Goal: Information Seeking & Learning: Find specific fact

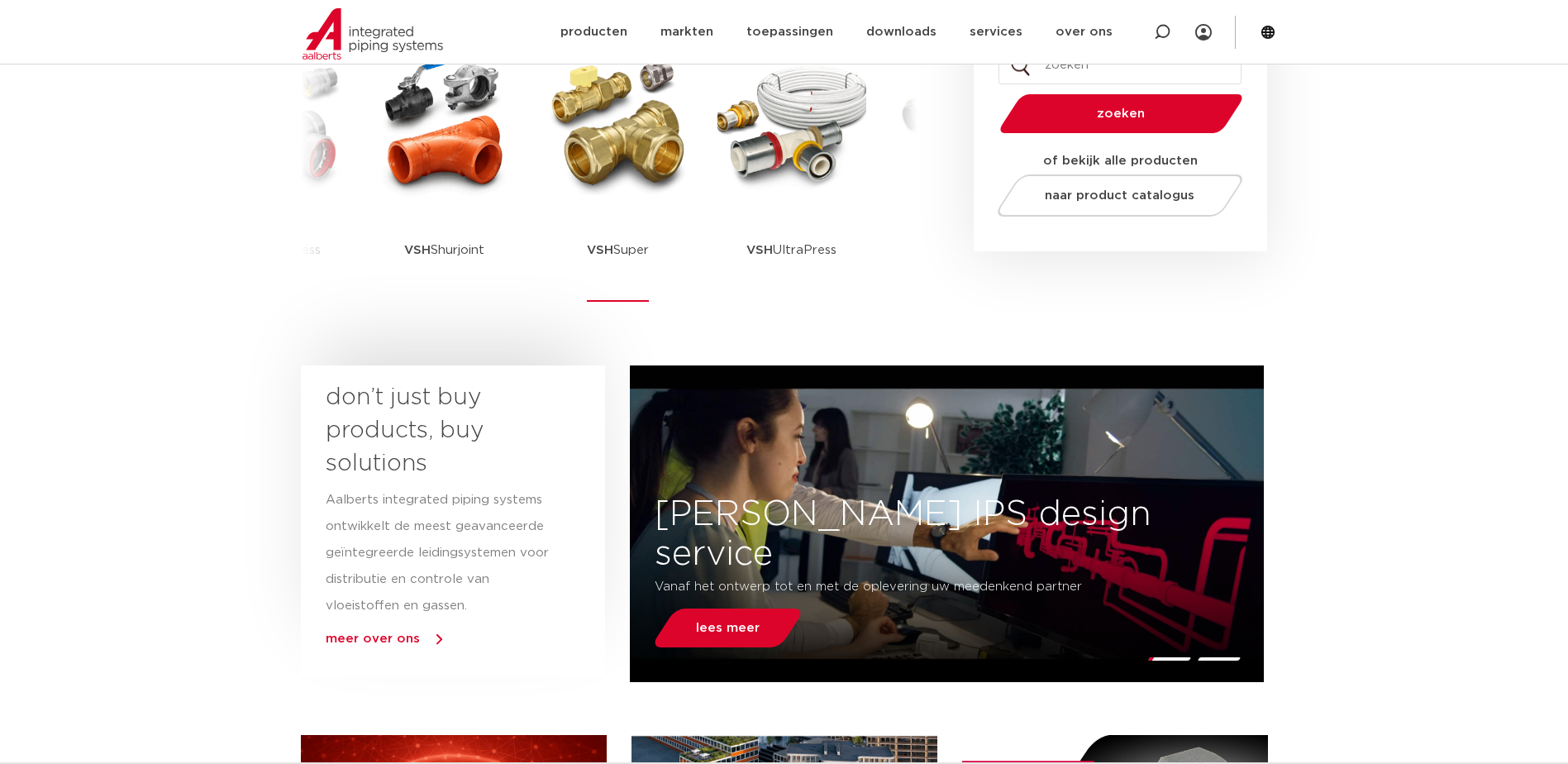
click at [651, 154] on img at bounding box center [618, 124] width 149 height 149
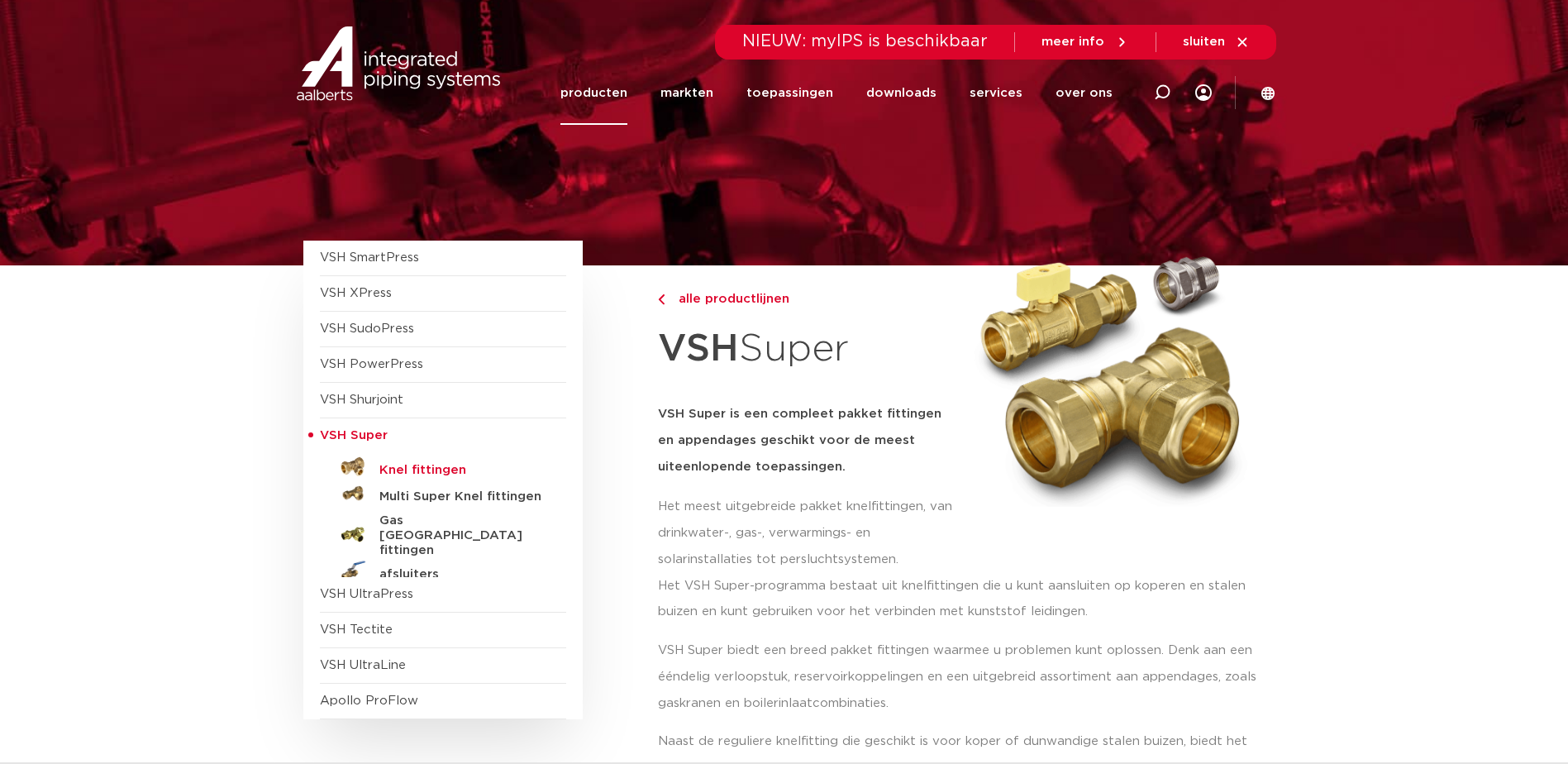
click at [403, 470] on h5 "Knel fittingen" at bounding box center [462, 470] width 164 height 15
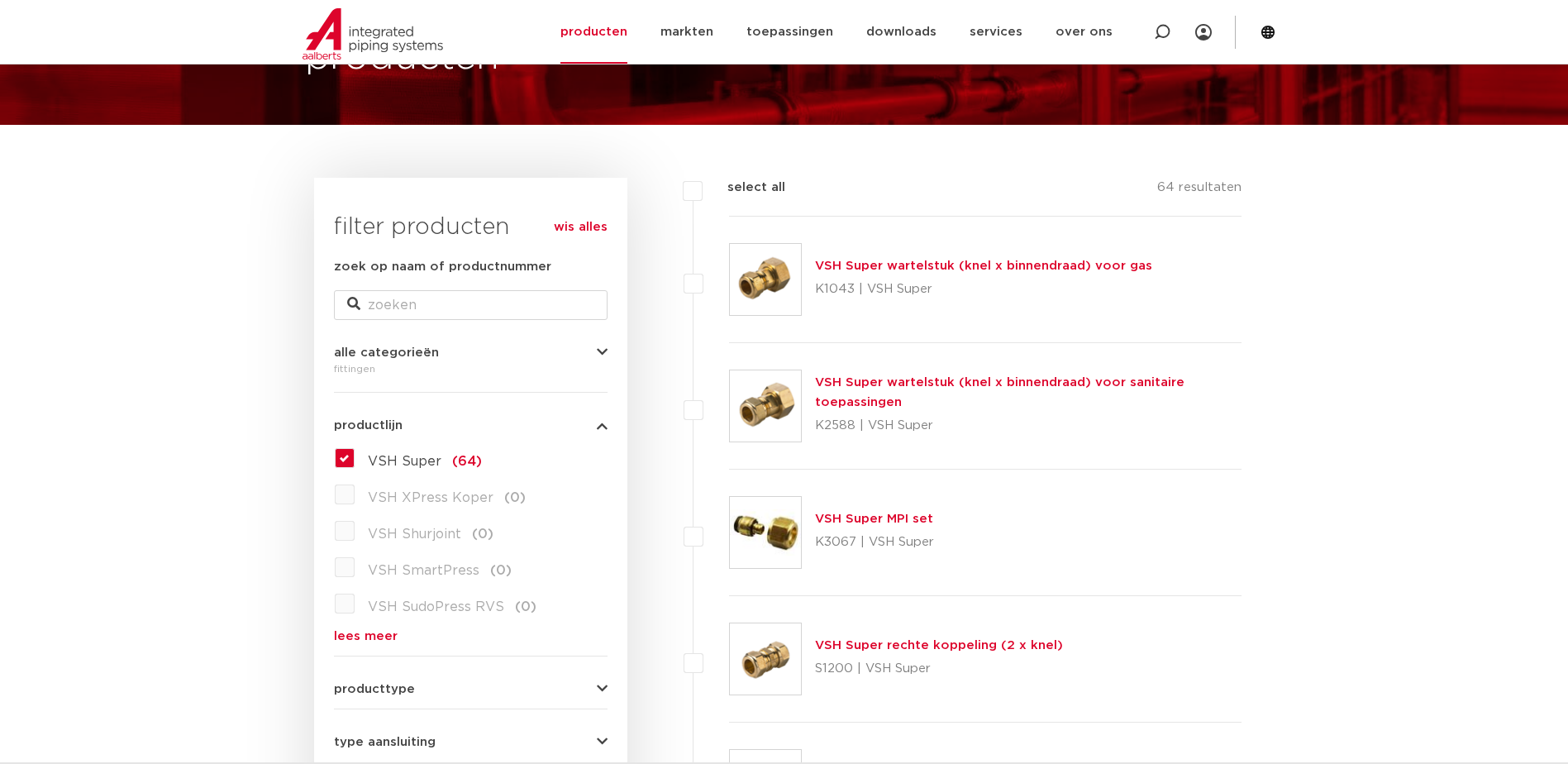
scroll to position [141, 0]
click at [359, 633] on link "lees meer" at bounding box center [471, 636] width 273 height 13
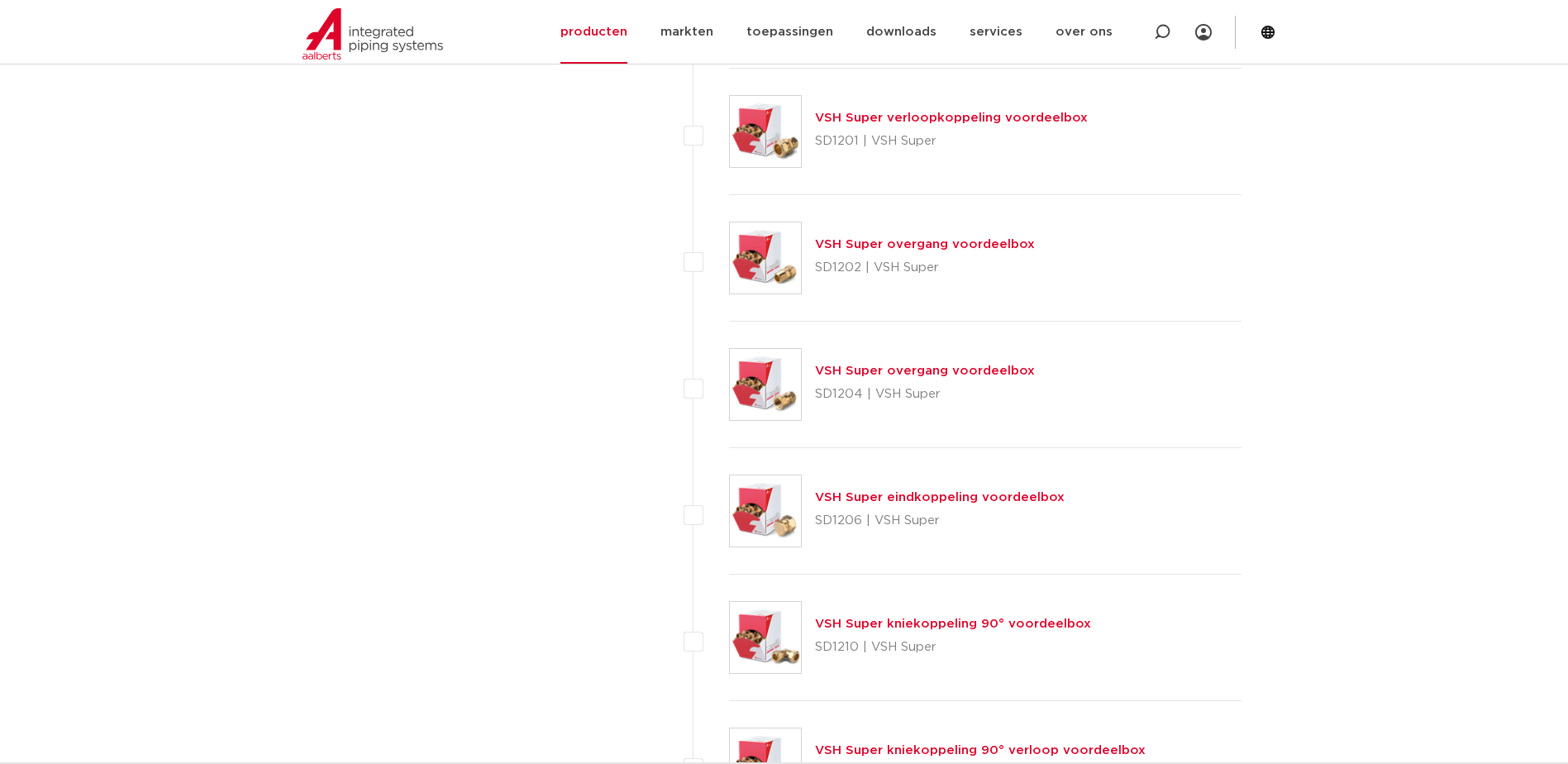
scroll to position [6755, 0]
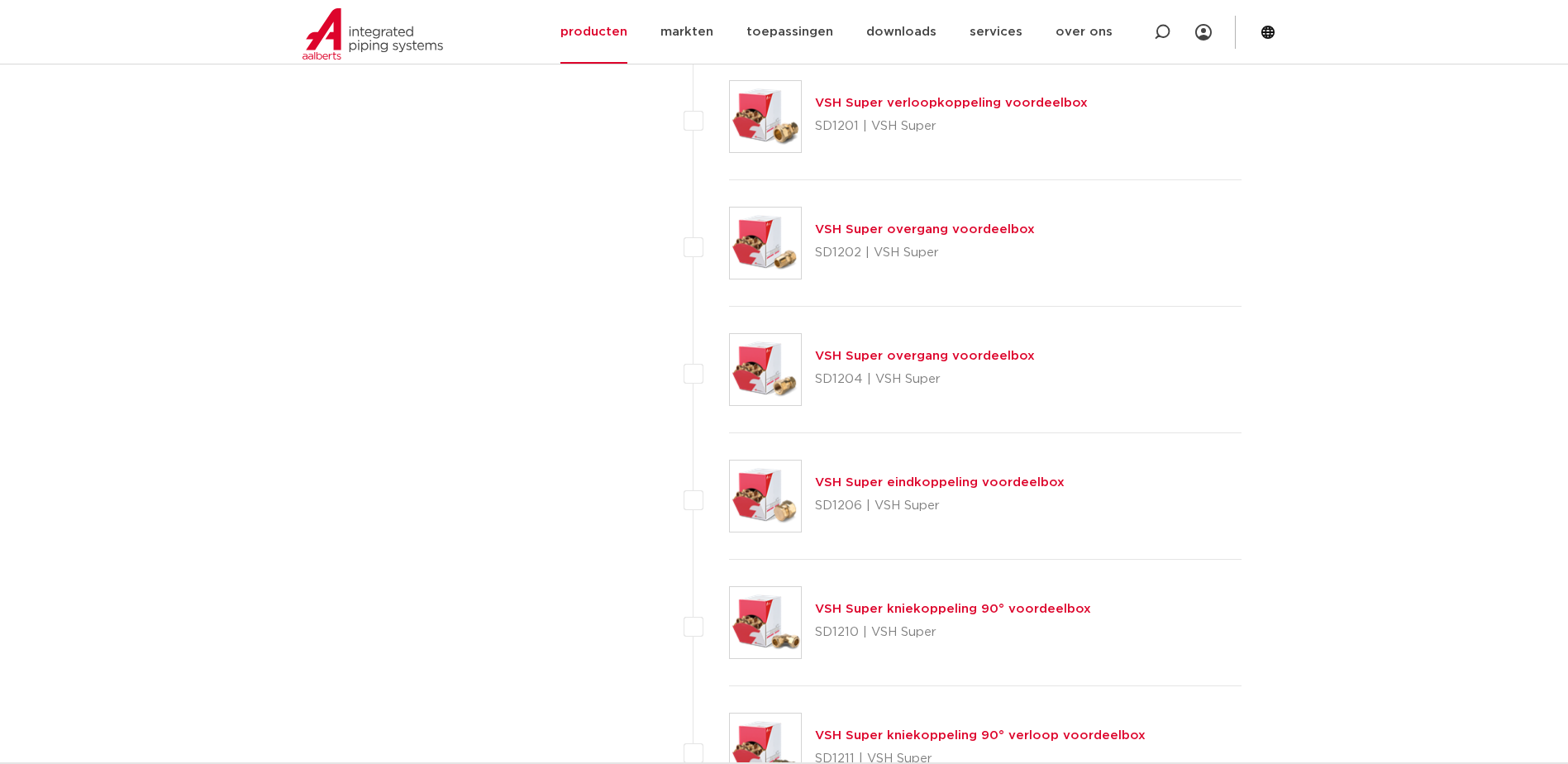
click at [891, 613] on link "VSH Super kniekoppeling 90° voordeelbox" at bounding box center [953, 609] width 276 height 13
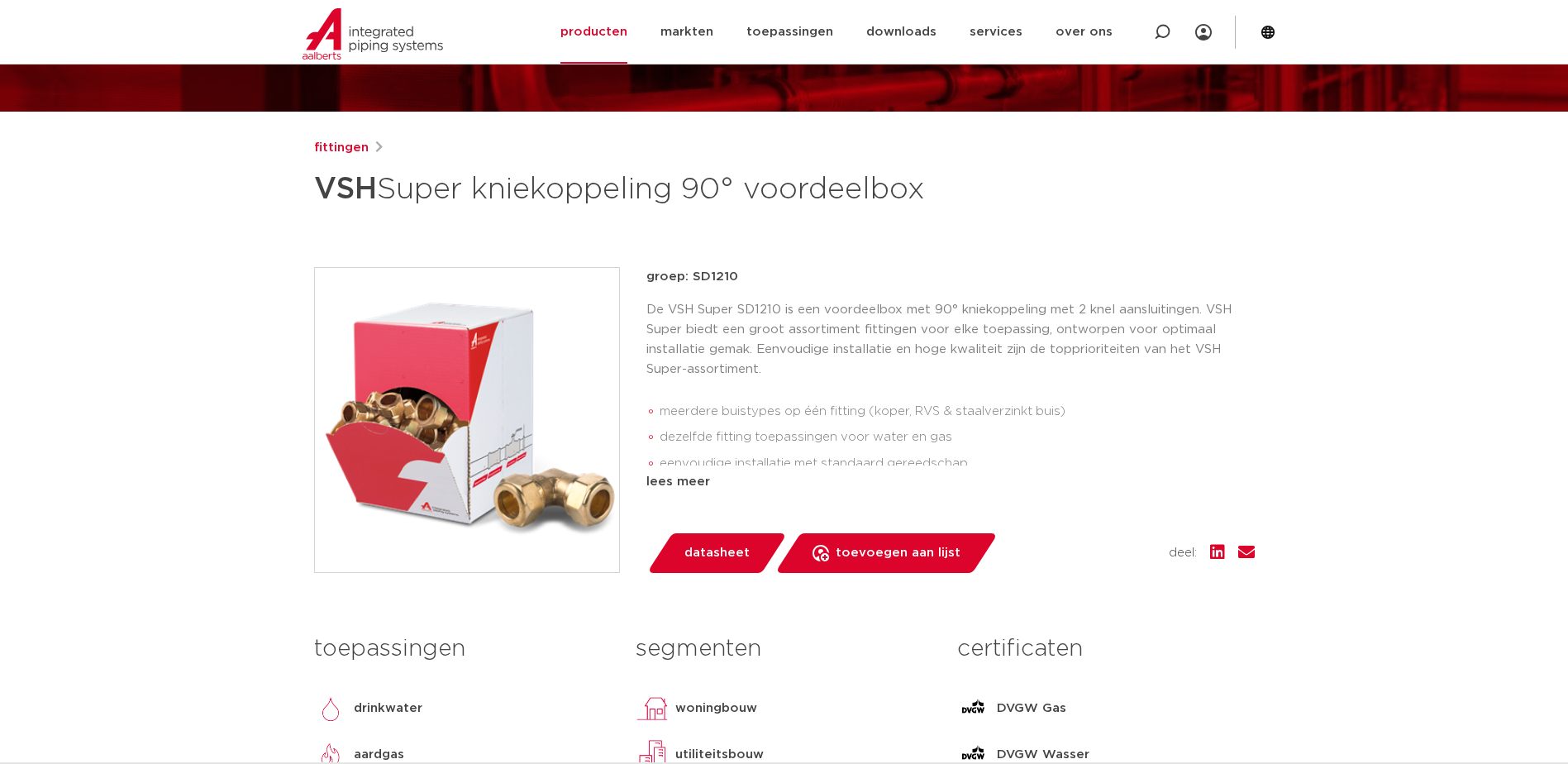
scroll to position [165, 0]
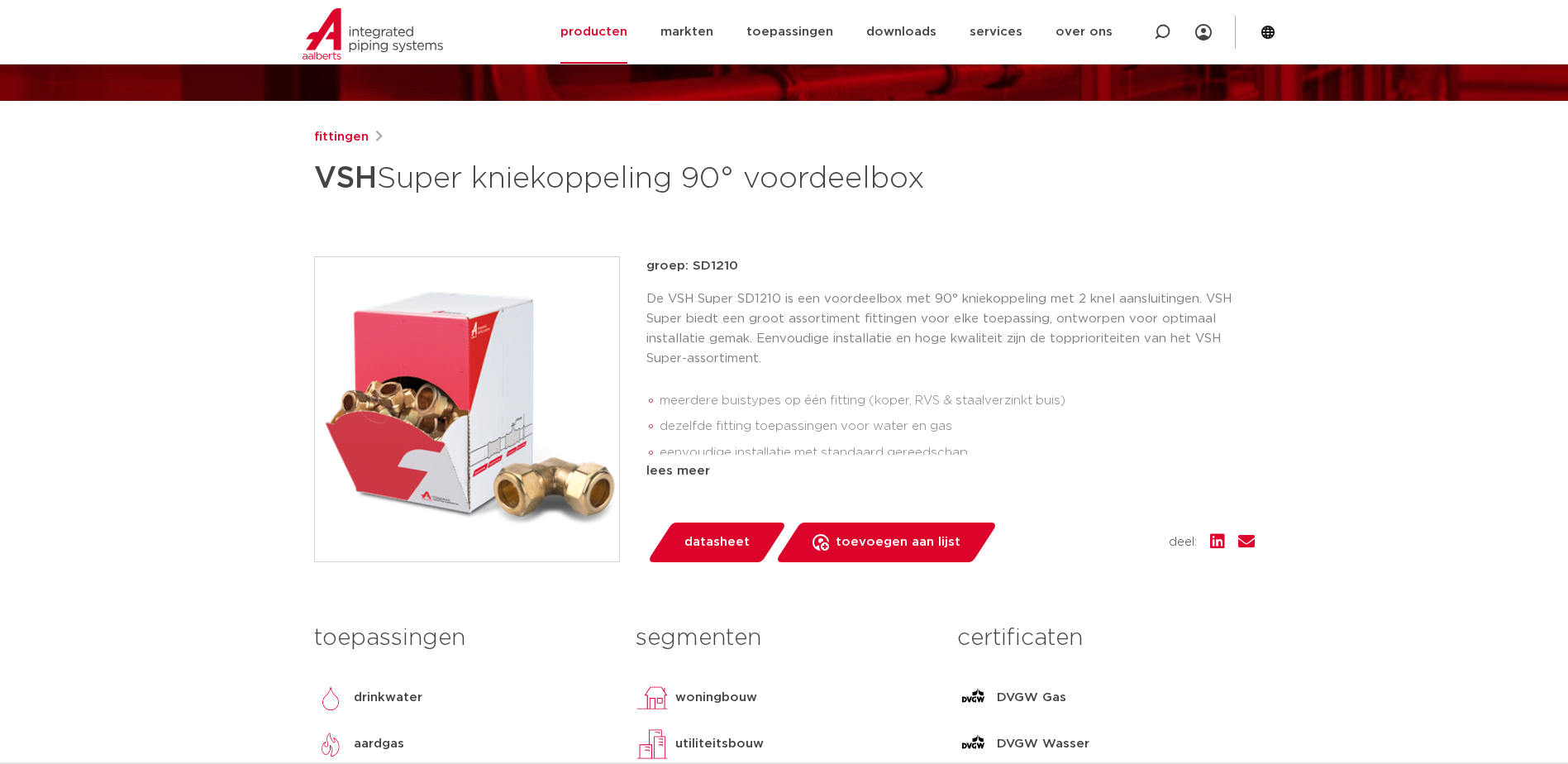
click at [532, 513] on img at bounding box center [467, 409] width 304 height 304
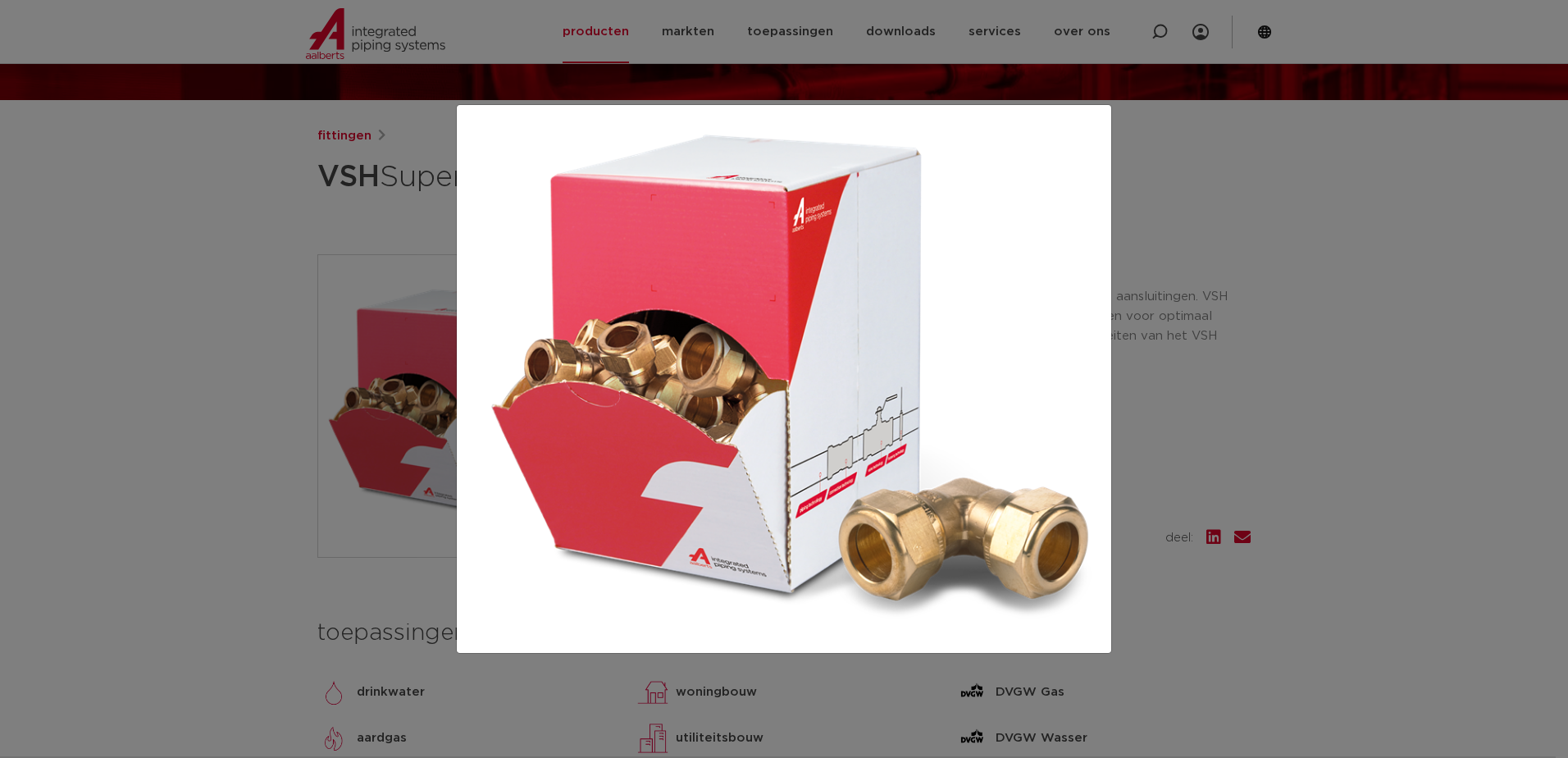
click at [338, 505] on div at bounding box center [784, 379] width 1568 height 758
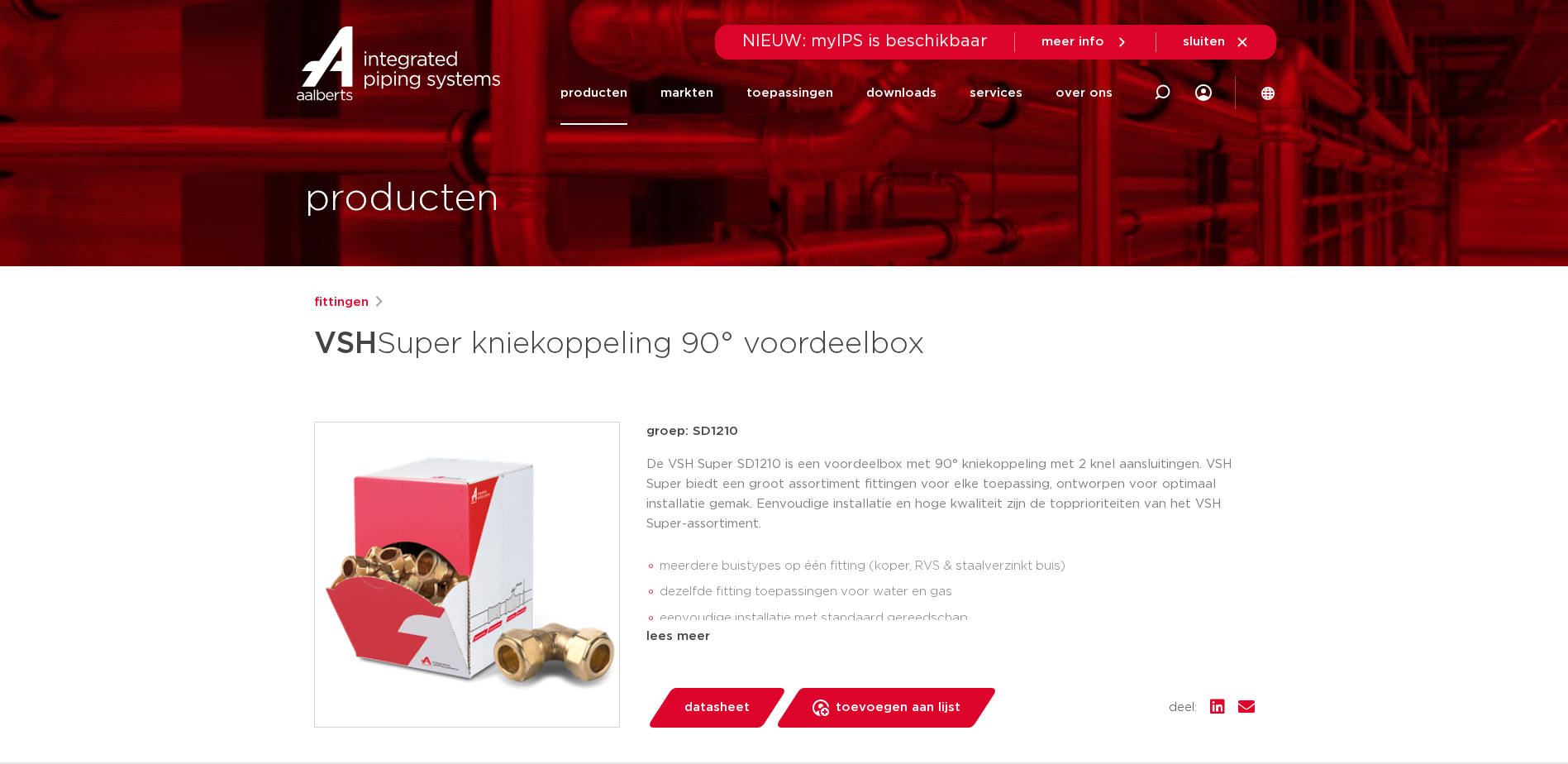
scroll to position [0, 0]
click at [1158, 89] on icon at bounding box center [1162, 93] width 20 height 20
click at [700, 95] on input "Zoeken" at bounding box center [913, 89] width 520 height 33
paste input "0897996"
type input "0897996"
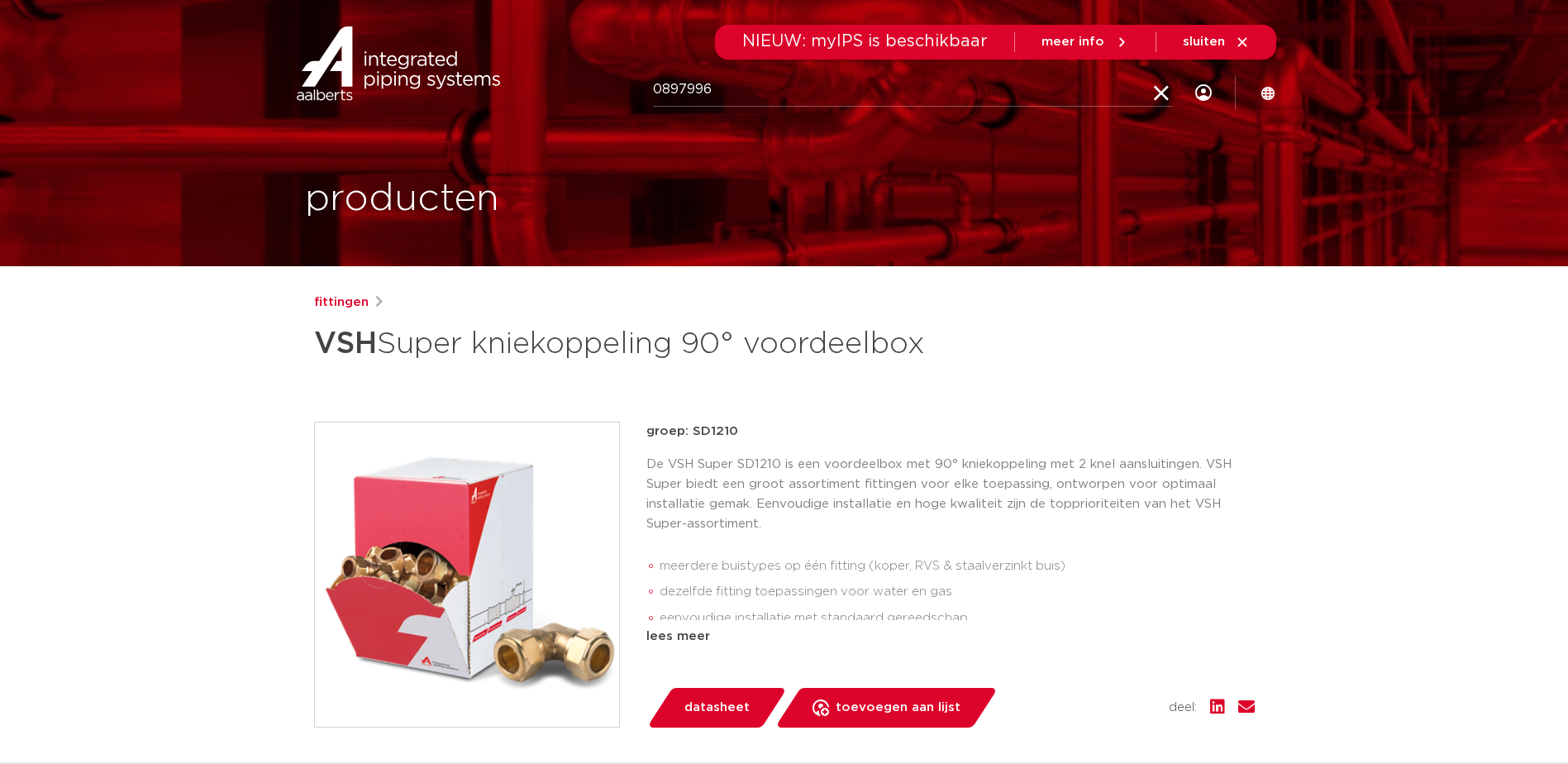
click button "Zoeken" at bounding box center [0, 0] width 0 height 0
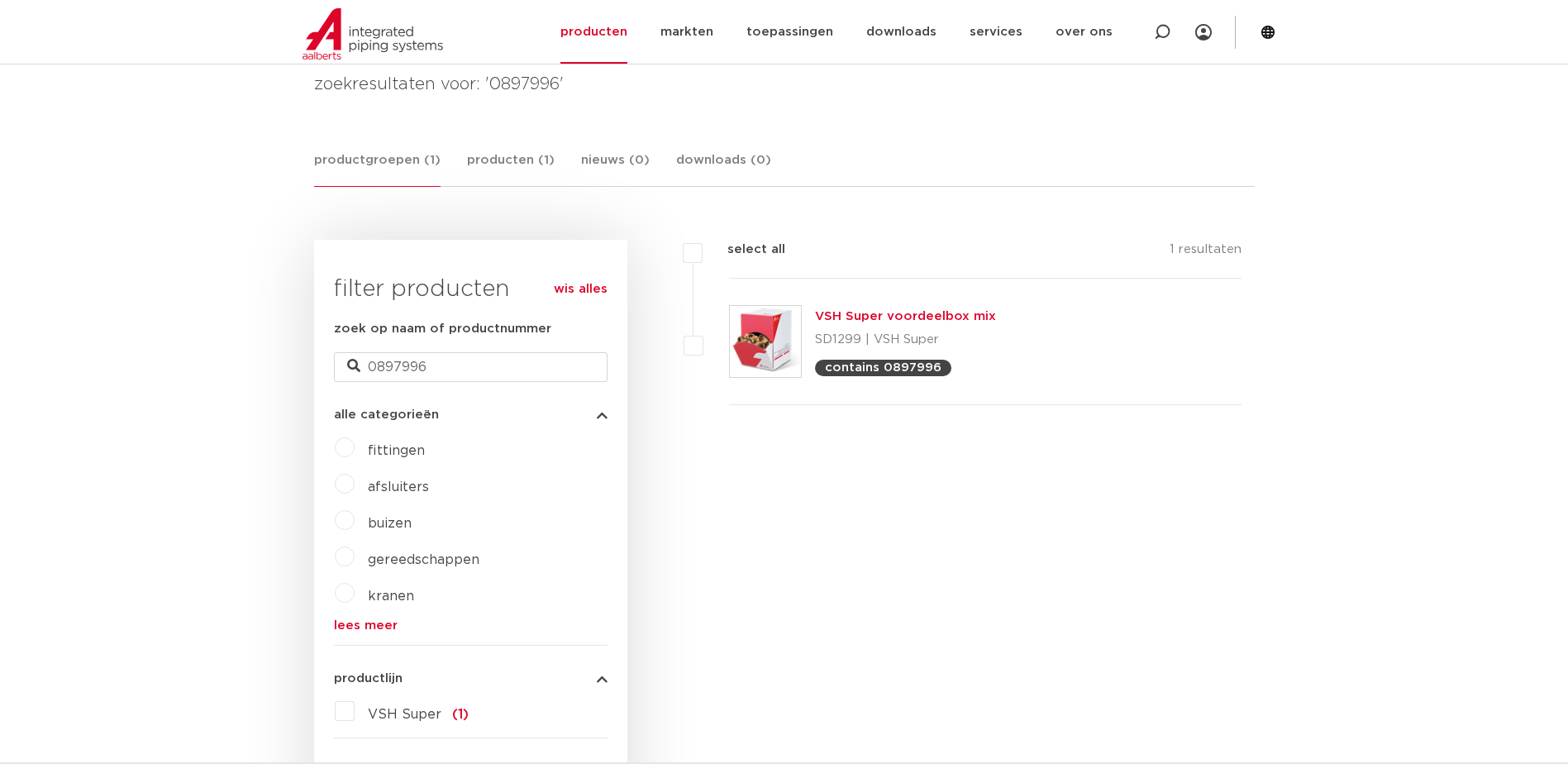
scroll to position [86, 0]
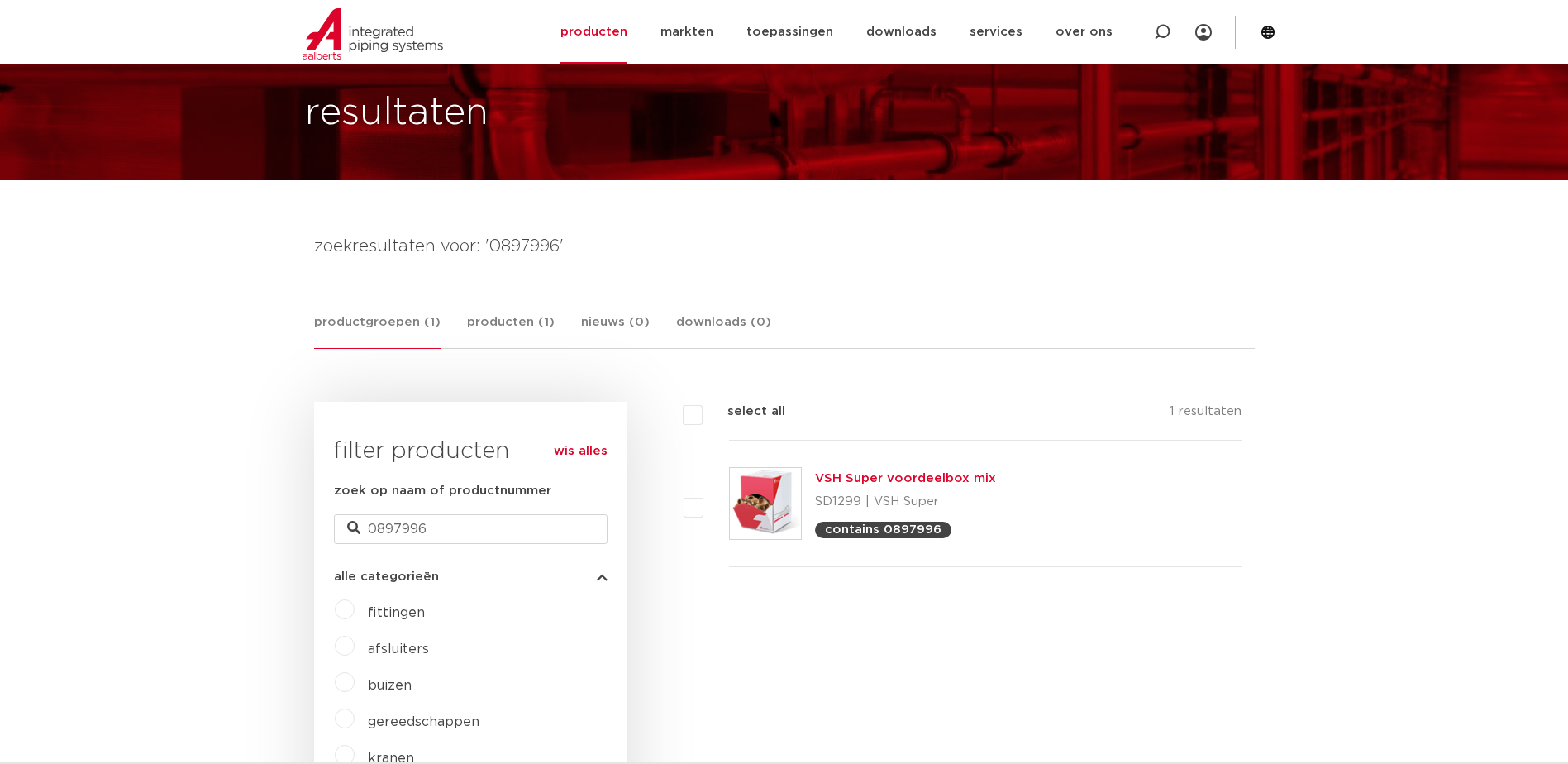
click at [872, 472] on link "VSH Super voordeelbox mix" at bounding box center [906, 478] width 181 height 13
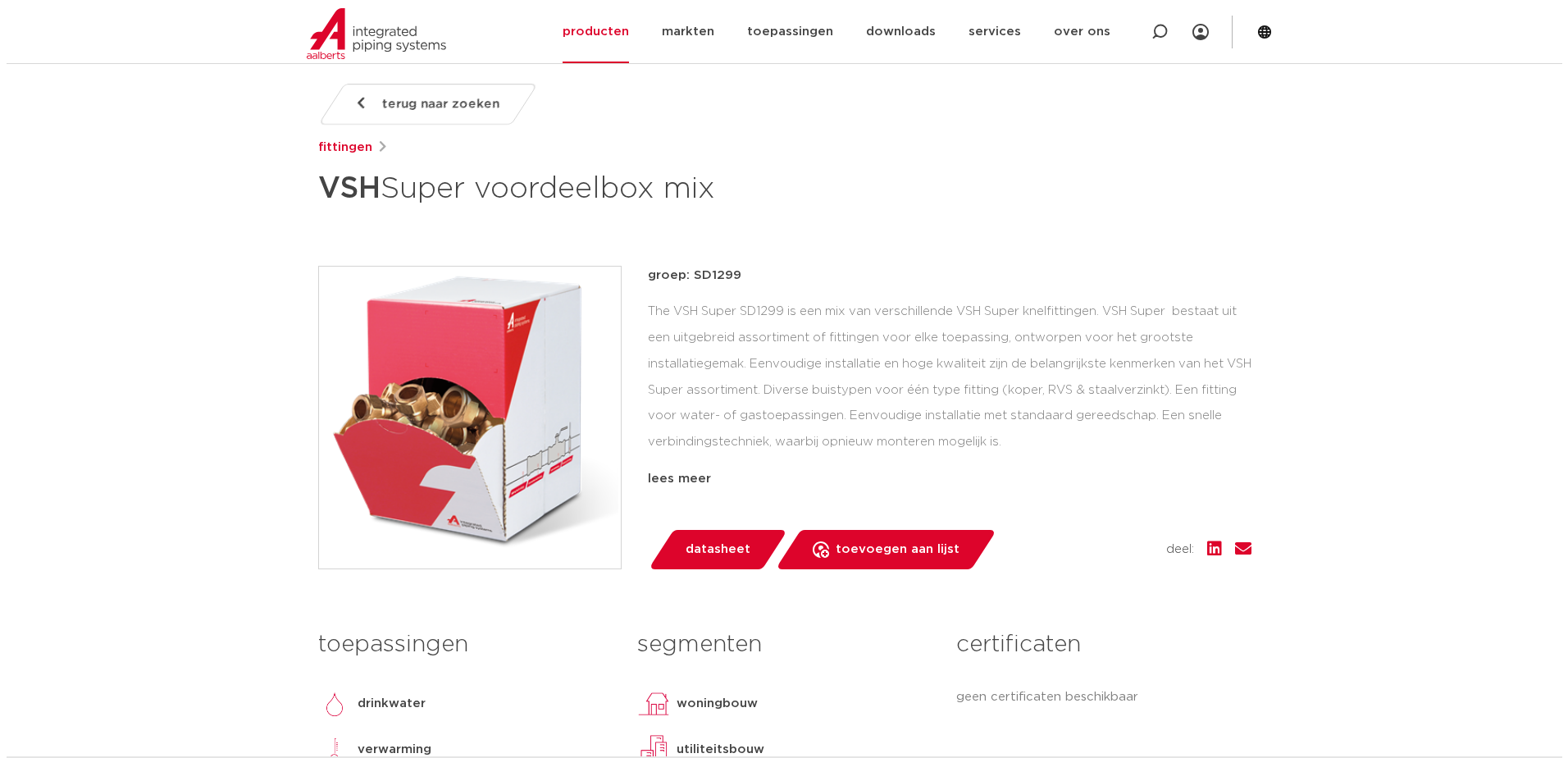
scroll to position [246, 0]
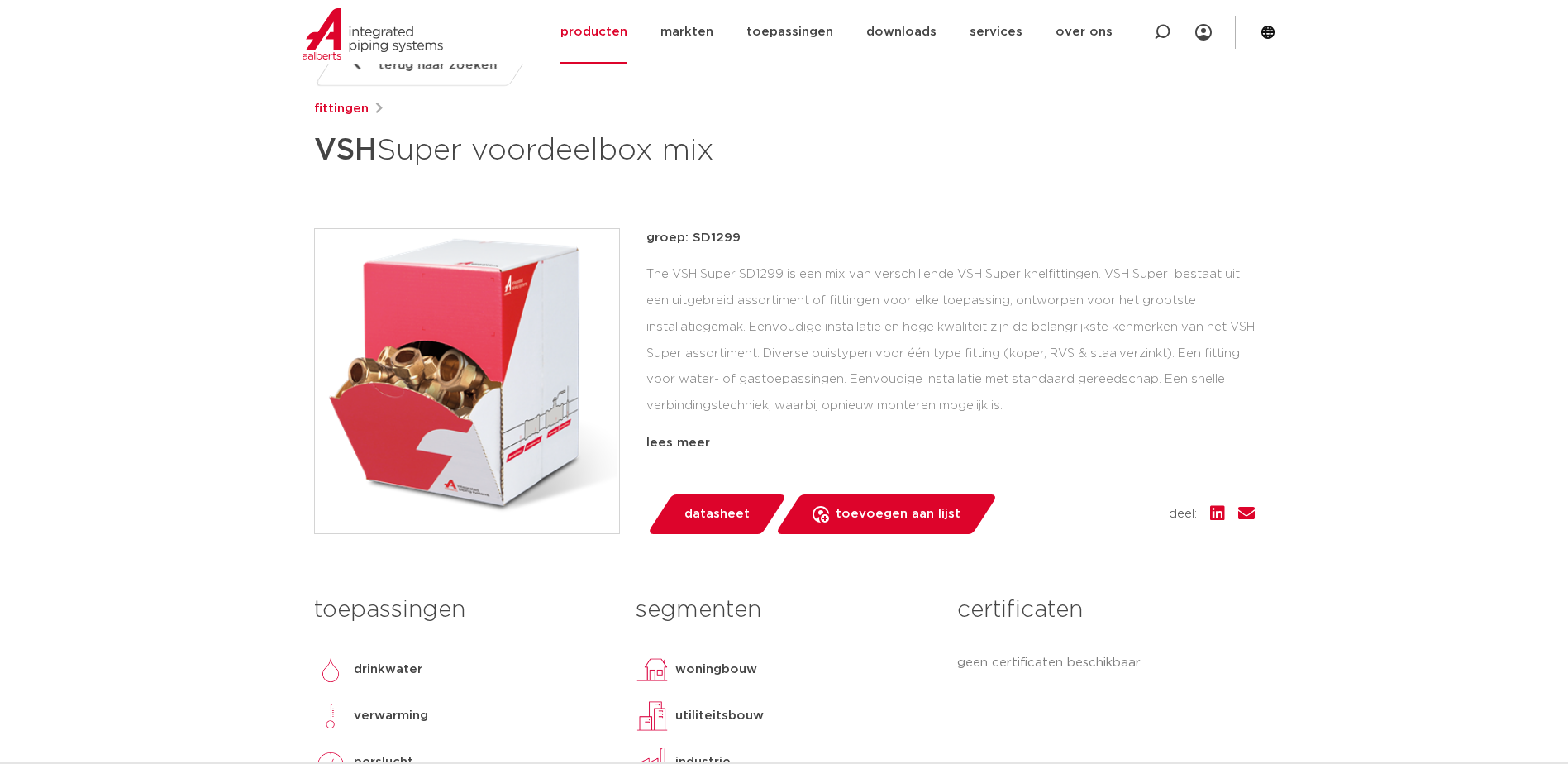
click at [521, 431] on img at bounding box center [467, 381] width 304 height 304
